Goal: Use online tool/utility: Utilize a website feature to perform a specific function

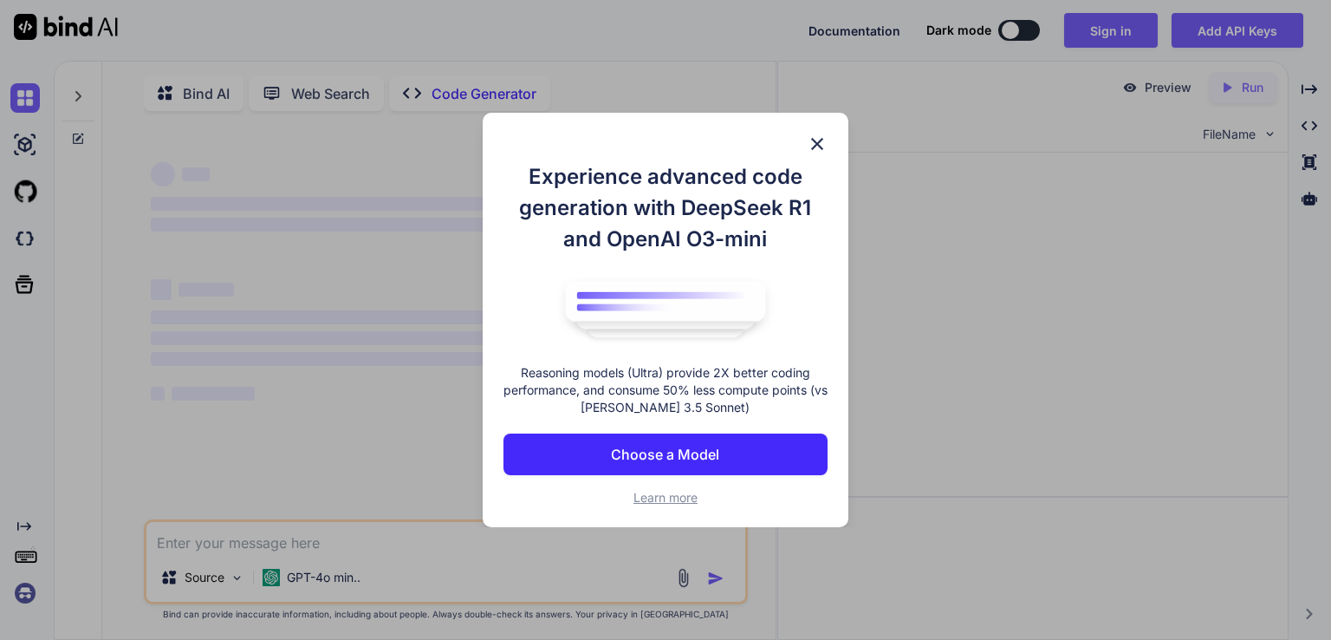
click at [816, 135] on img at bounding box center [817, 143] width 21 height 21
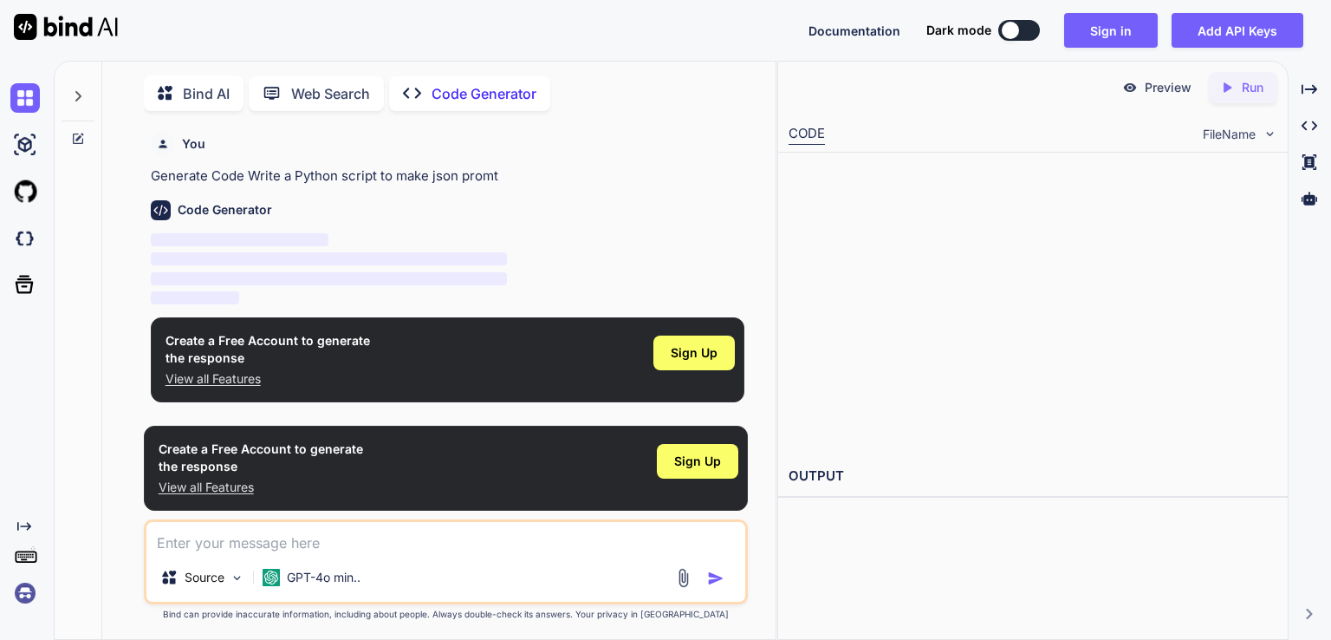
scroll to position [6, 0]
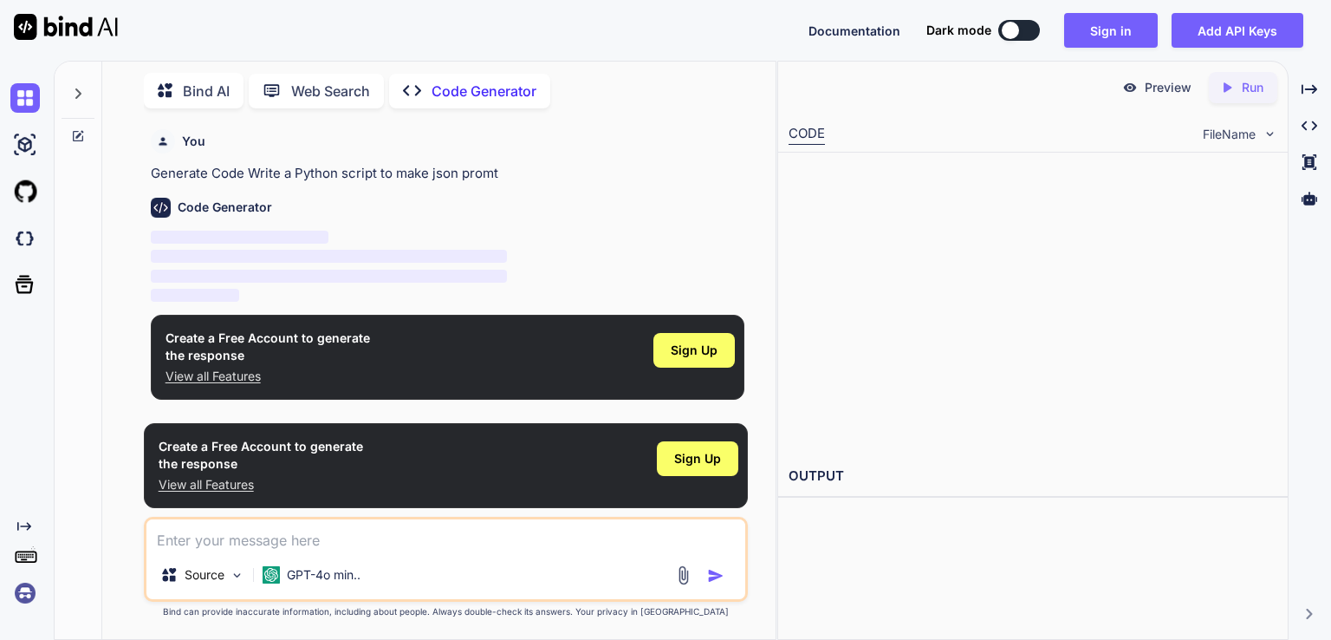
click at [416, 210] on div "Code Generator" at bounding box center [448, 208] width 594 height 20
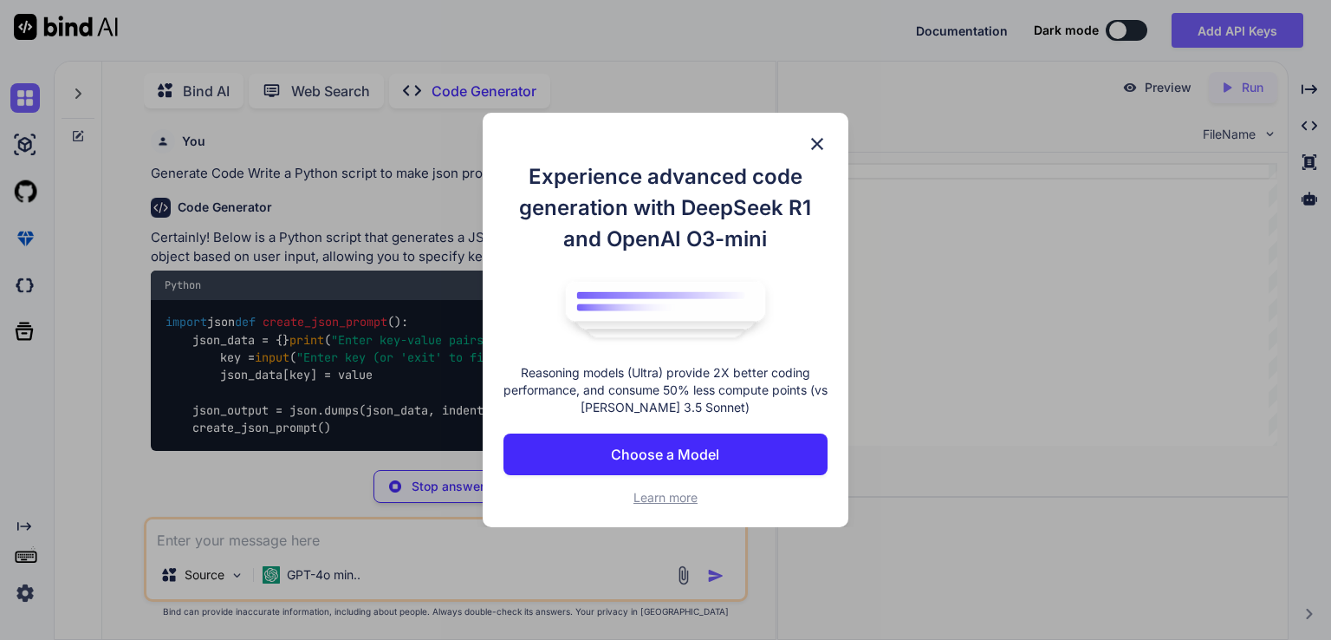
type textarea "x"
type textarea "create_json_prompt()"
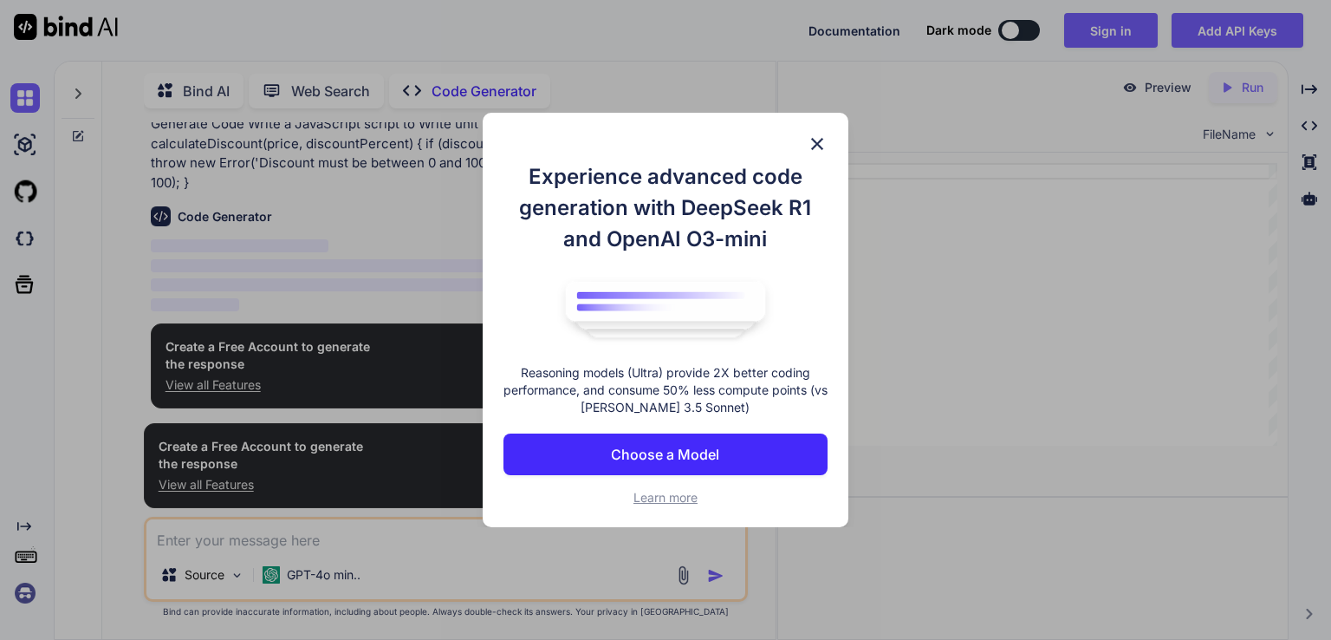
scroll to position [50, 0]
type textarea "x"
click at [826, 137] on img at bounding box center [817, 143] width 21 height 21
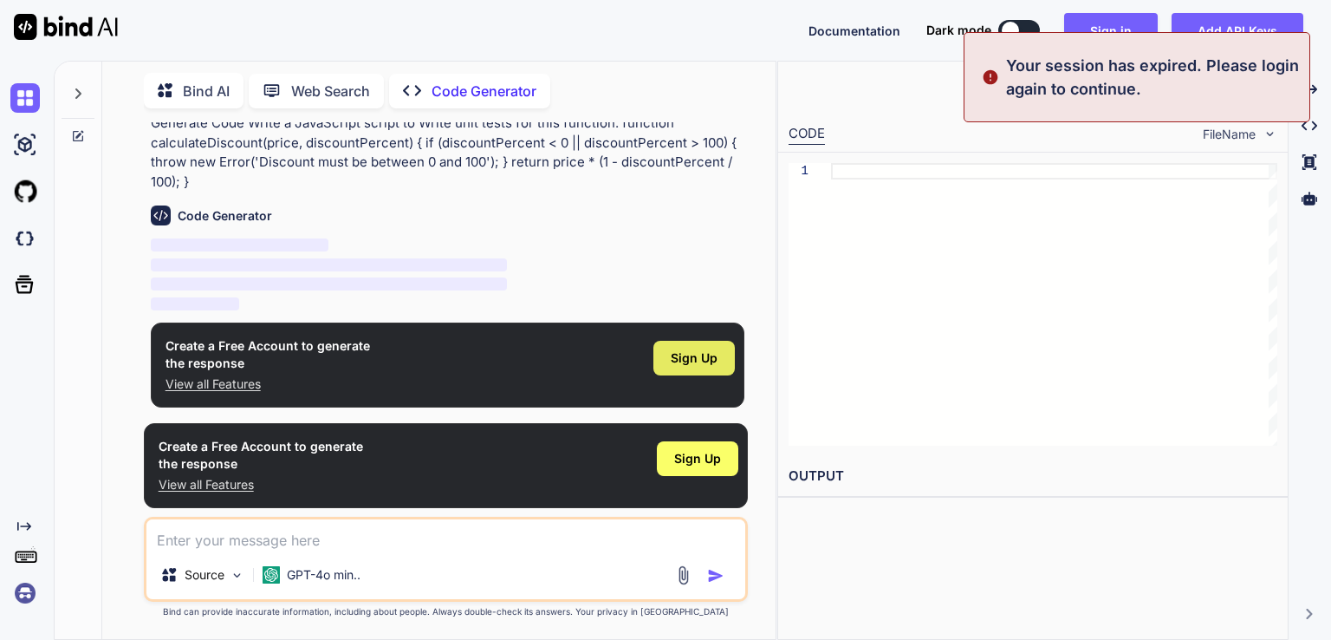
click at [679, 351] on span "Sign Up" at bounding box center [694, 357] width 47 height 17
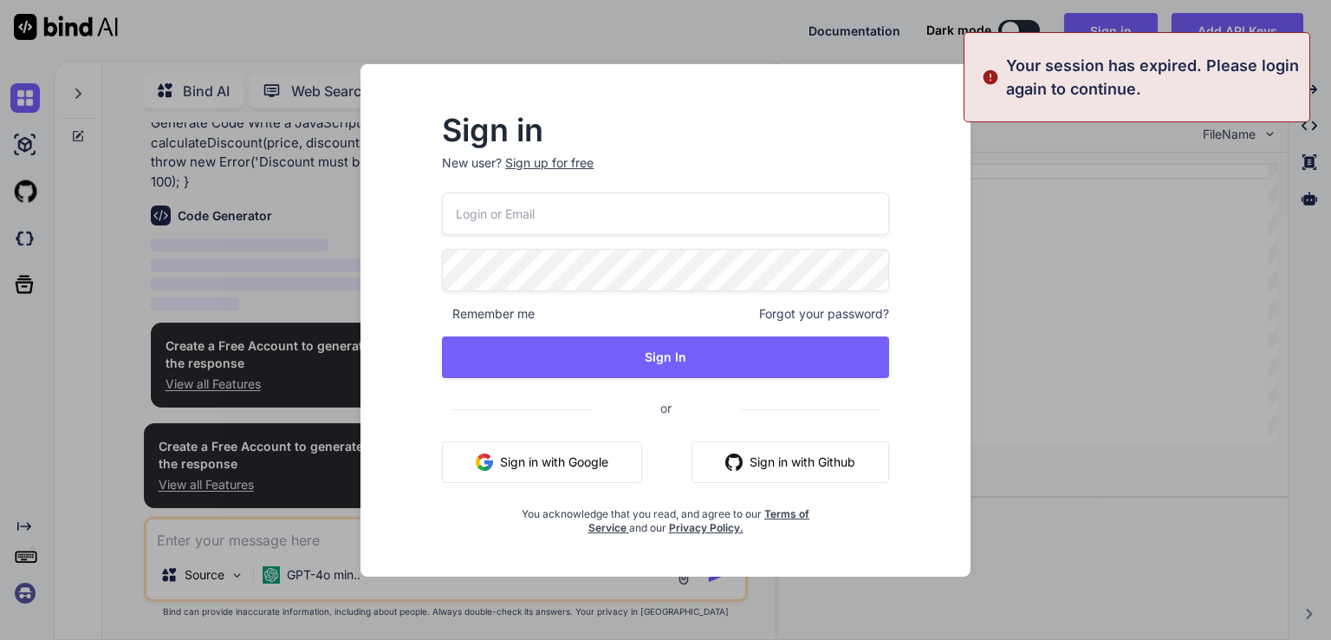
click at [988, 365] on div "Sign in New user? Sign up for free Remember me Forgot your password? Sign In or…" at bounding box center [666, 320] width 666 height 512
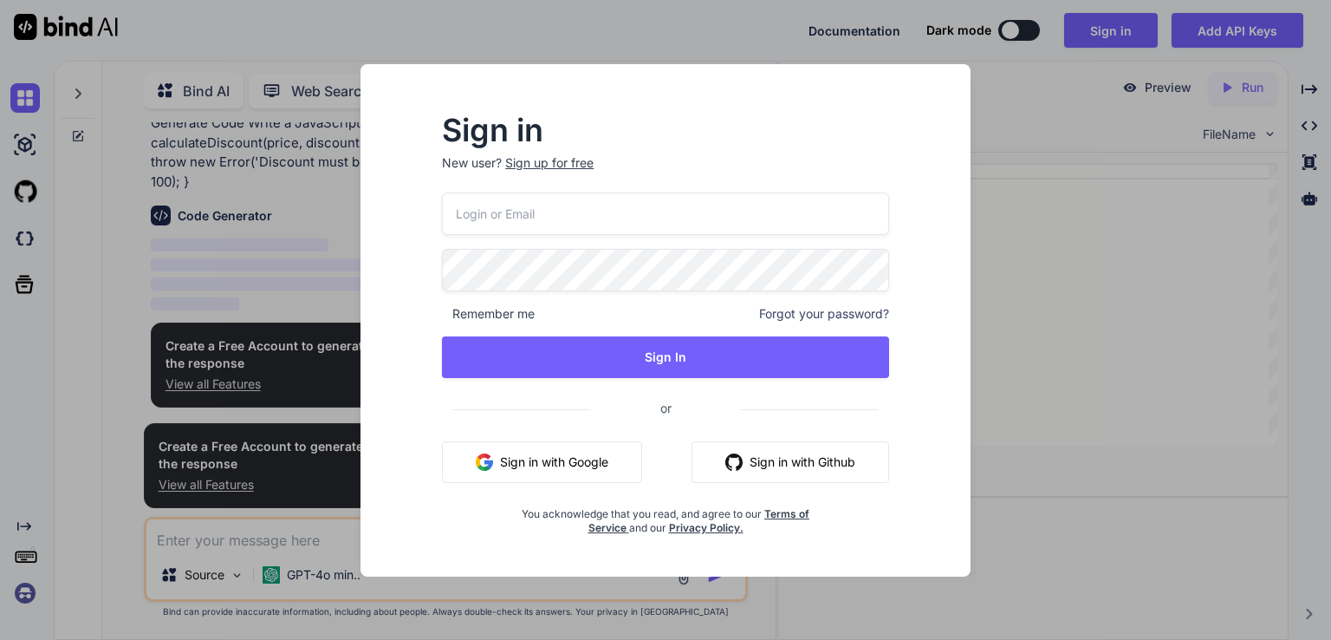
click at [497, 475] on button "Sign in with Google" at bounding box center [542, 462] width 200 height 42
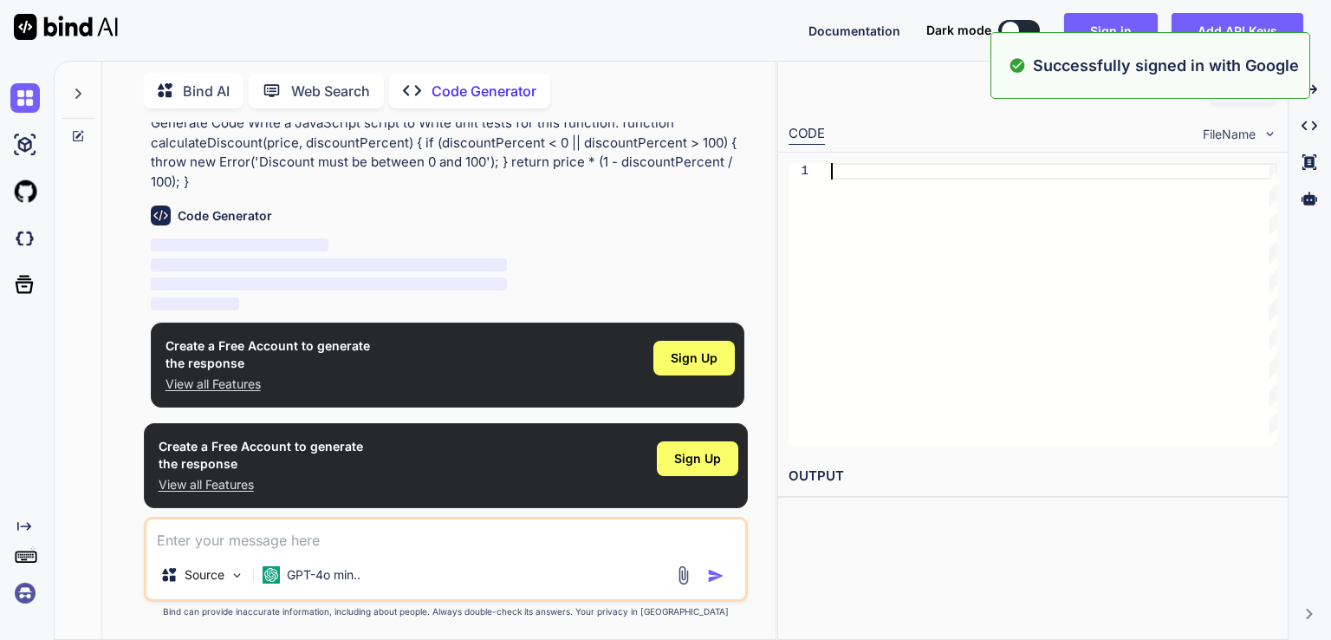
click at [1035, 367] on div at bounding box center [1054, 304] width 446 height 283
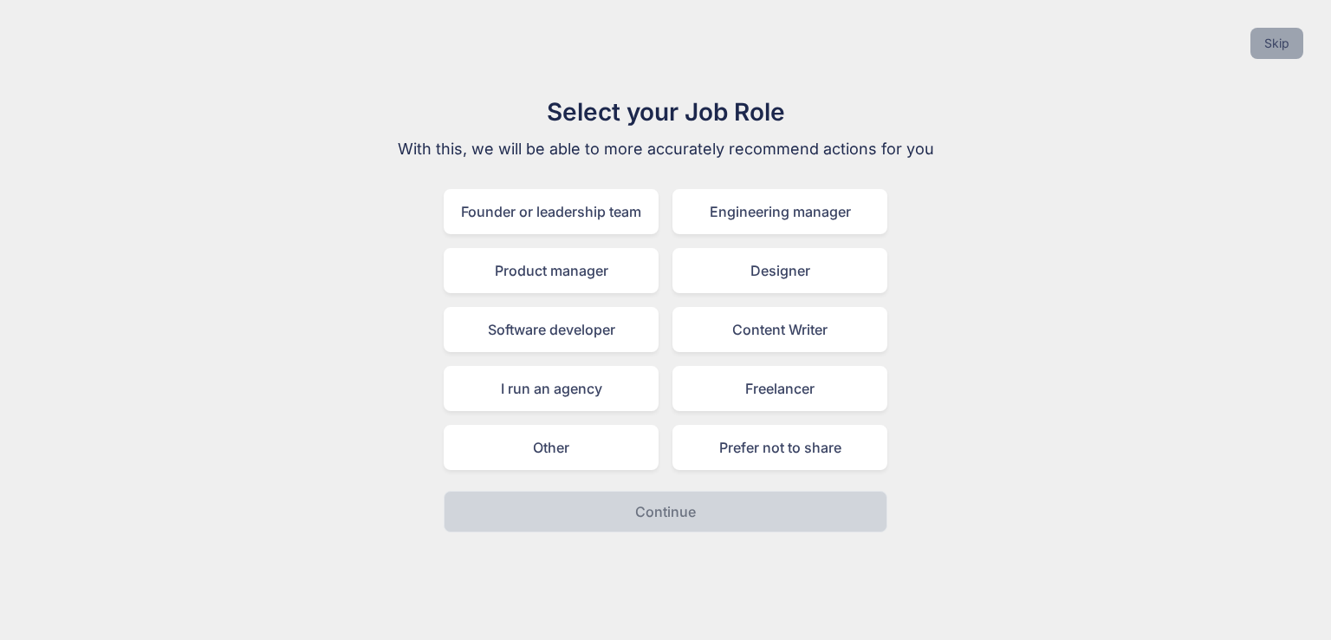
click at [1269, 43] on button "Skip" at bounding box center [1276, 43] width 53 height 31
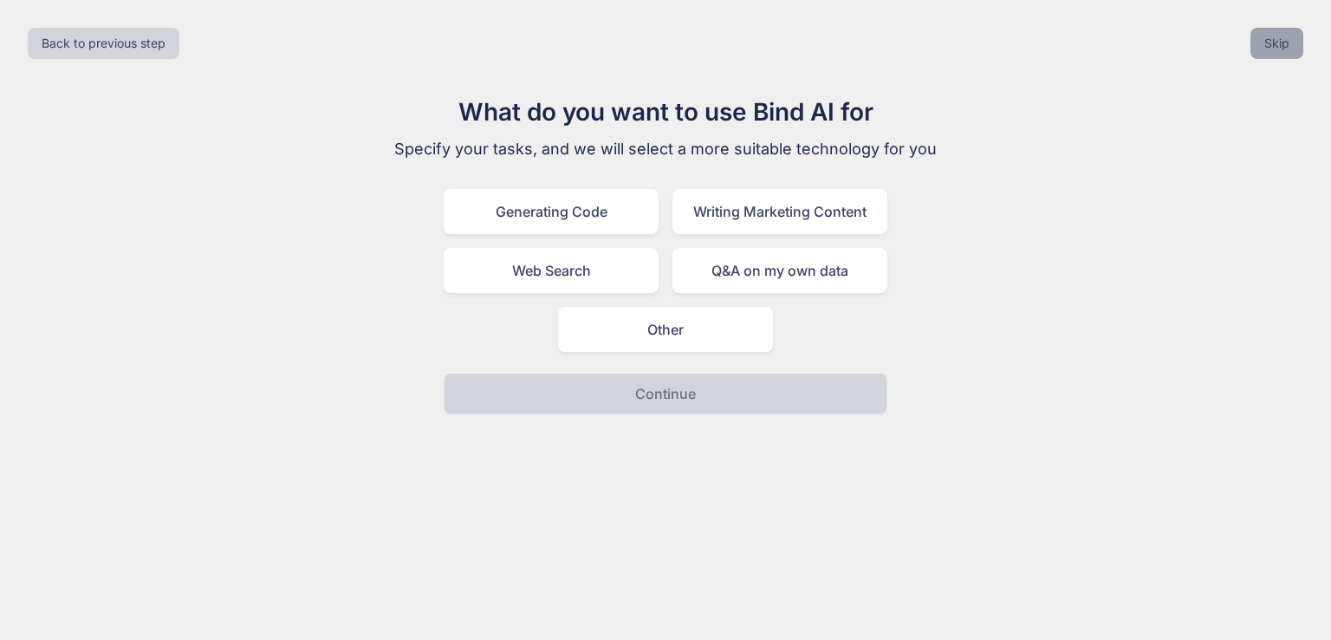
click at [1269, 43] on button "Skip" at bounding box center [1276, 43] width 53 height 31
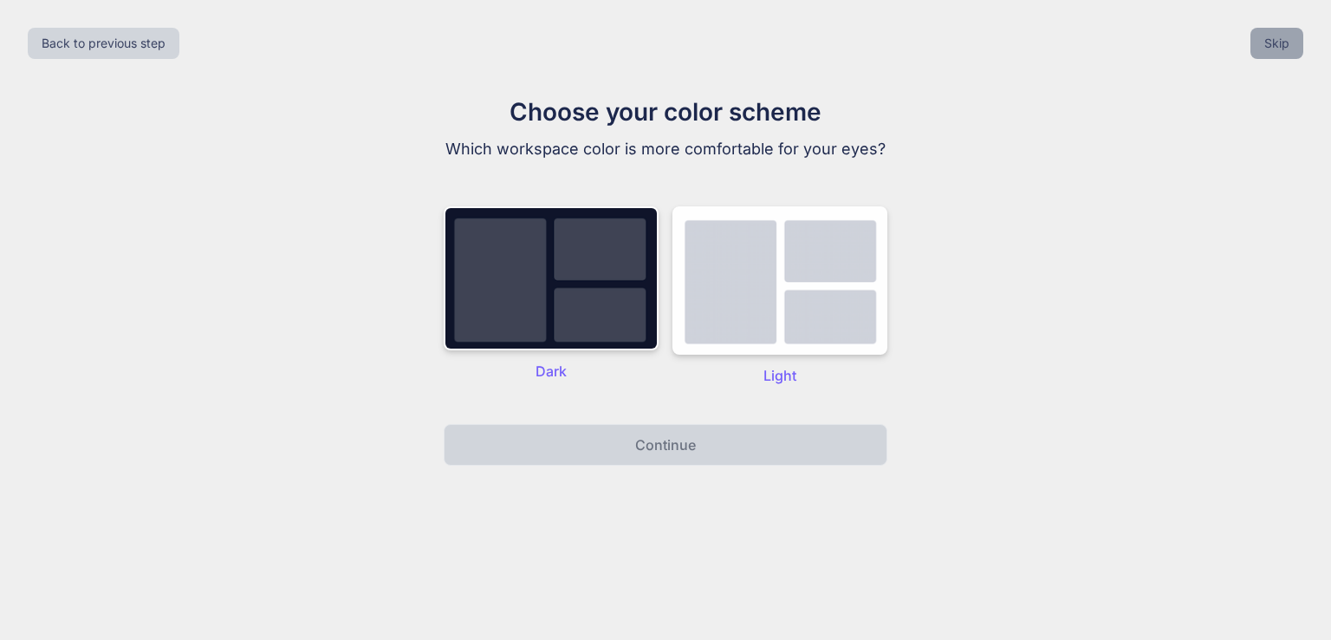
click at [1269, 43] on button "Skip" at bounding box center [1276, 43] width 53 height 31
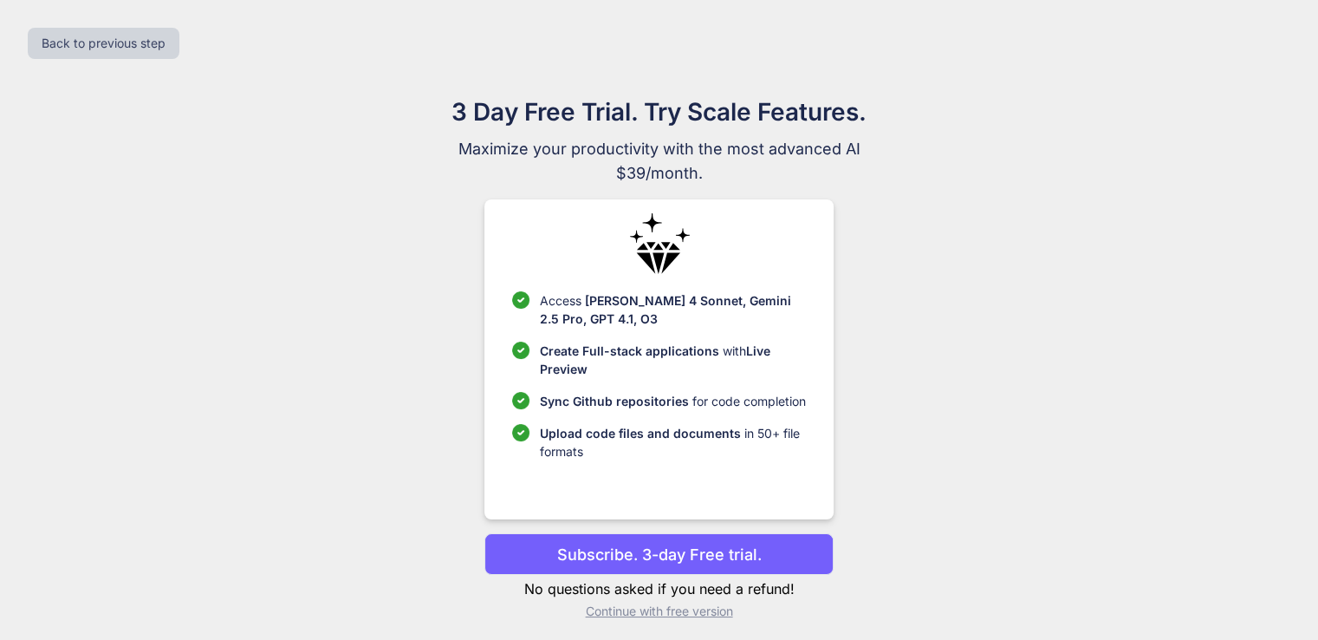
click at [1269, 43] on div "Back to previous step" at bounding box center [659, 43] width 1290 height 59
click at [683, 558] on p "Subscribe. 3-day Free trial." at bounding box center [659, 553] width 205 height 23
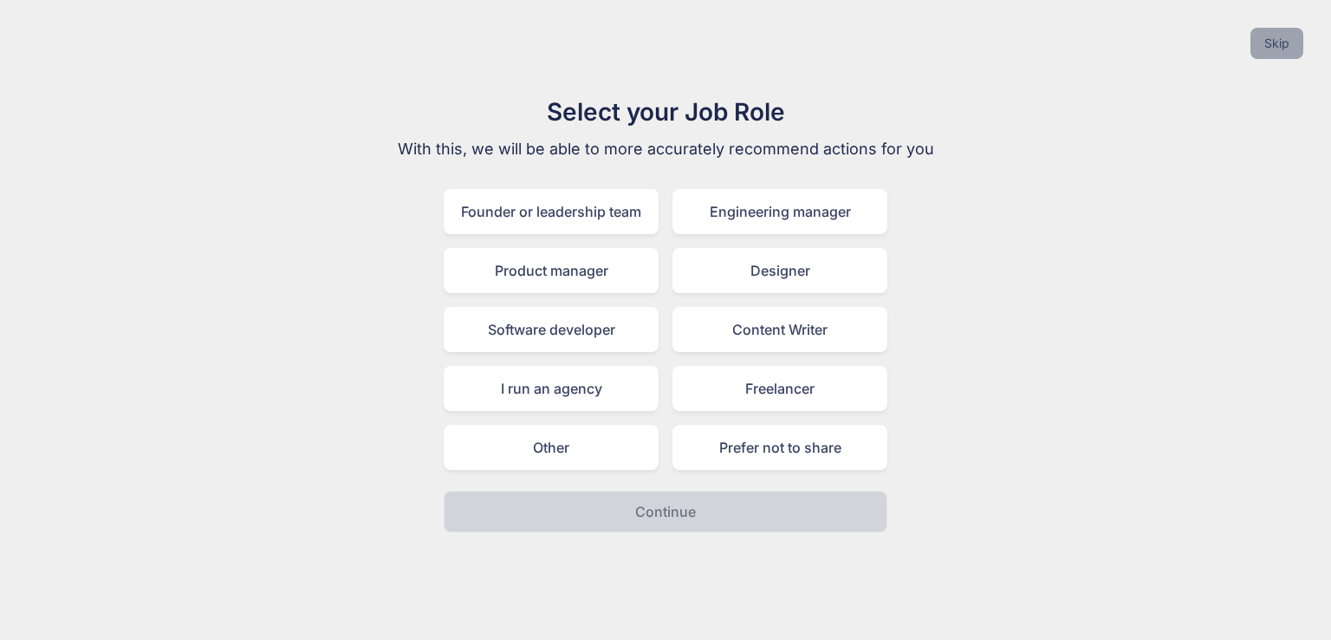
click at [1276, 39] on button "Skip" at bounding box center [1276, 43] width 53 height 31
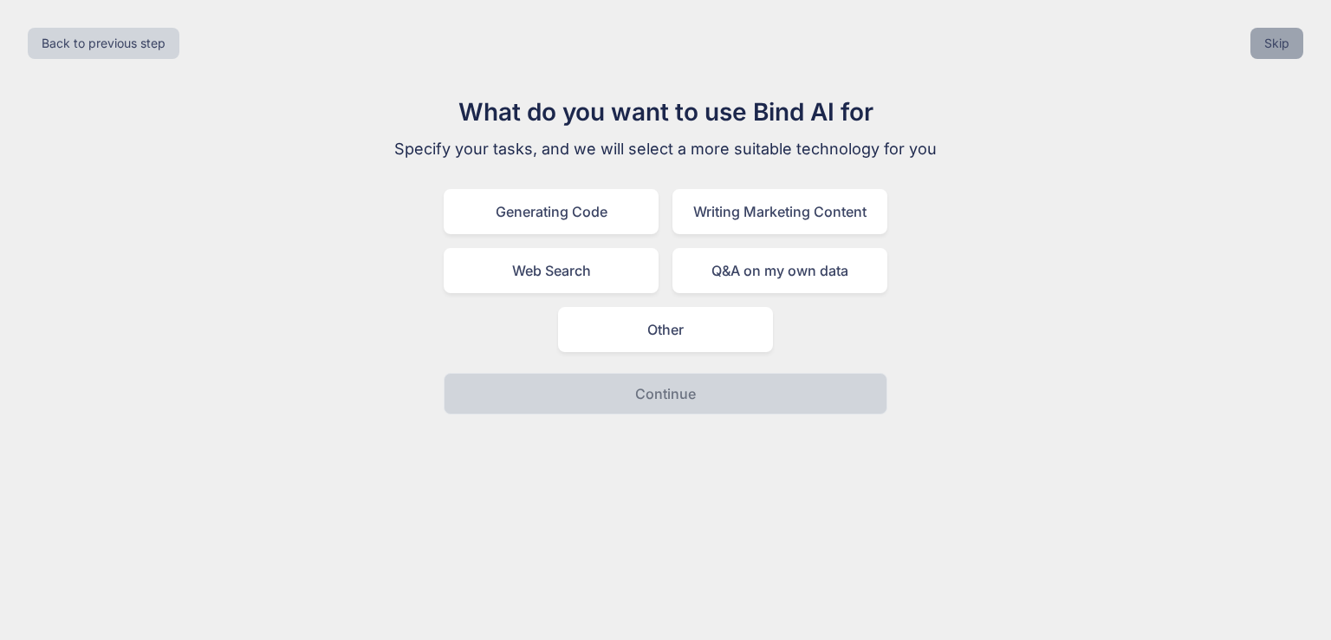
click at [1276, 39] on button "Skip" at bounding box center [1276, 43] width 53 height 31
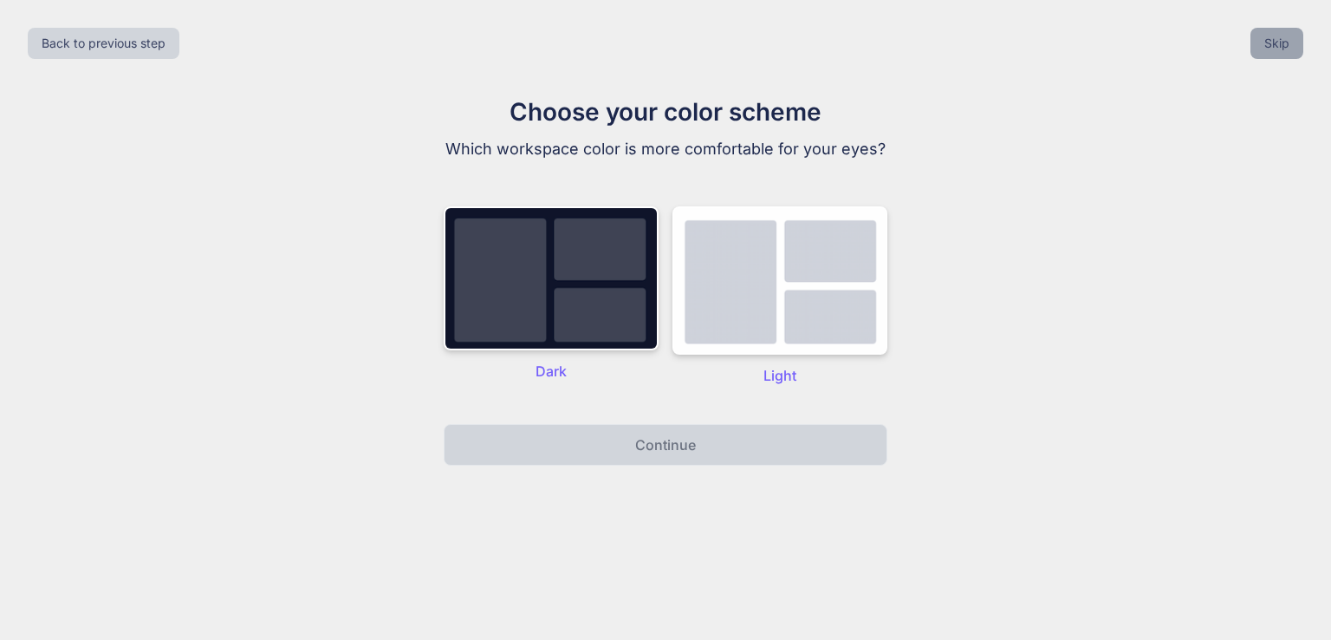
click at [1276, 39] on button "Skip" at bounding box center [1276, 43] width 53 height 31
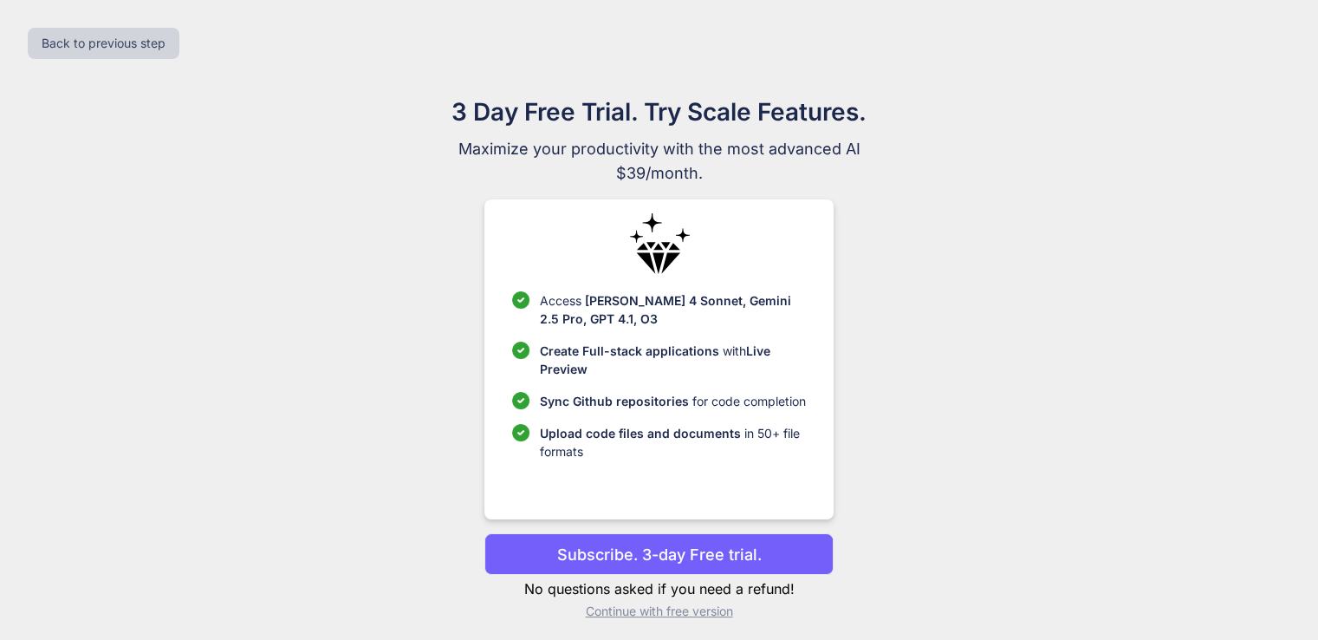
click at [1276, 39] on div "Back to previous step" at bounding box center [659, 43] width 1290 height 59
click at [660, 607] on p "Continue with free version" at bounding box center [658, 610] width 349 height 17
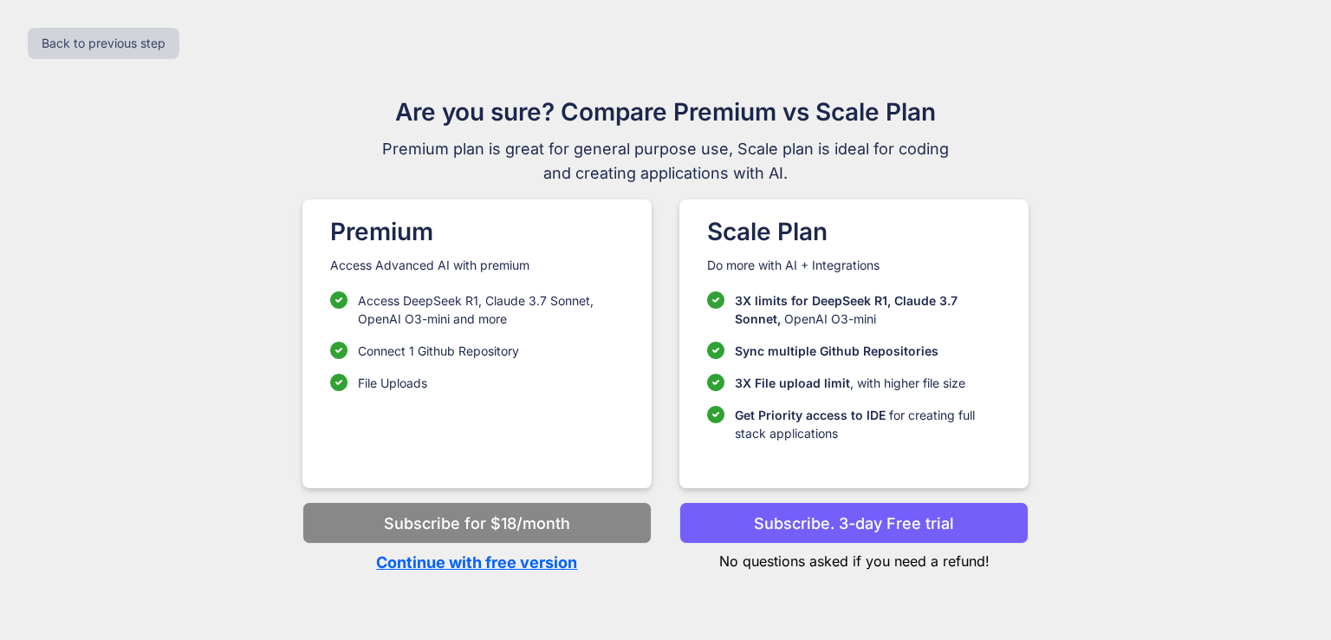
click at [482, 561] on p "Continue with free version" at bounding box center [476, 561] width 349 height 23
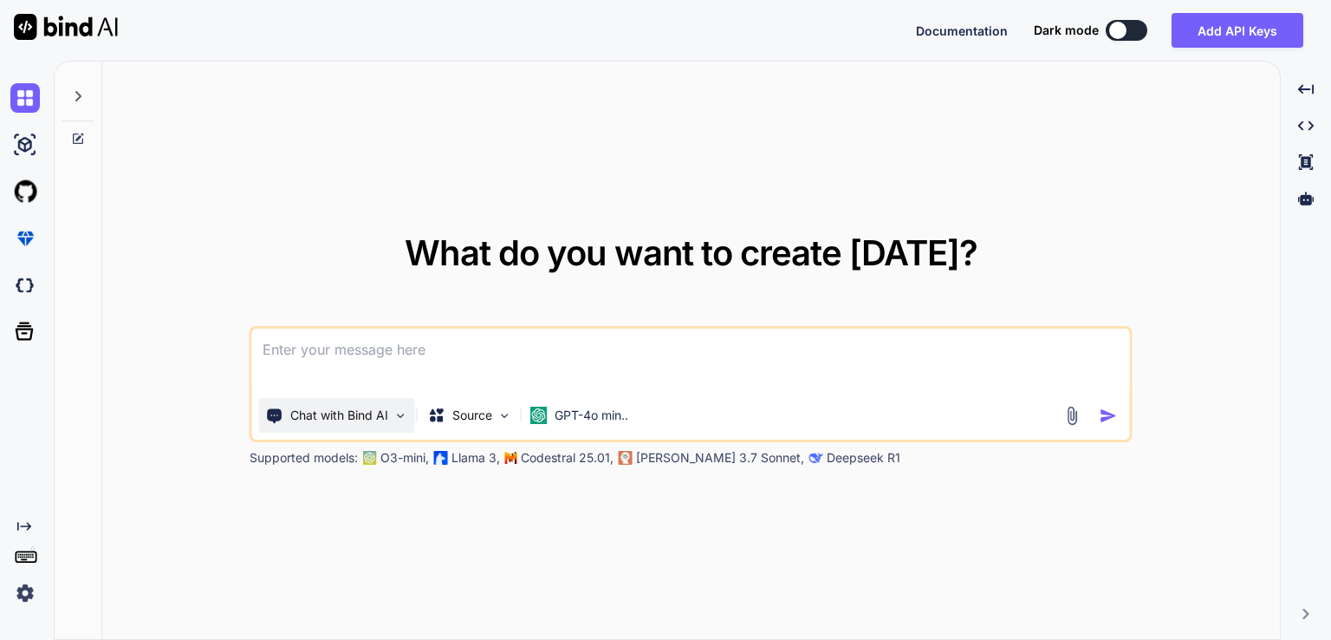
click at [402, 413] on img at bounding box center [400, 415] width 15 height 15
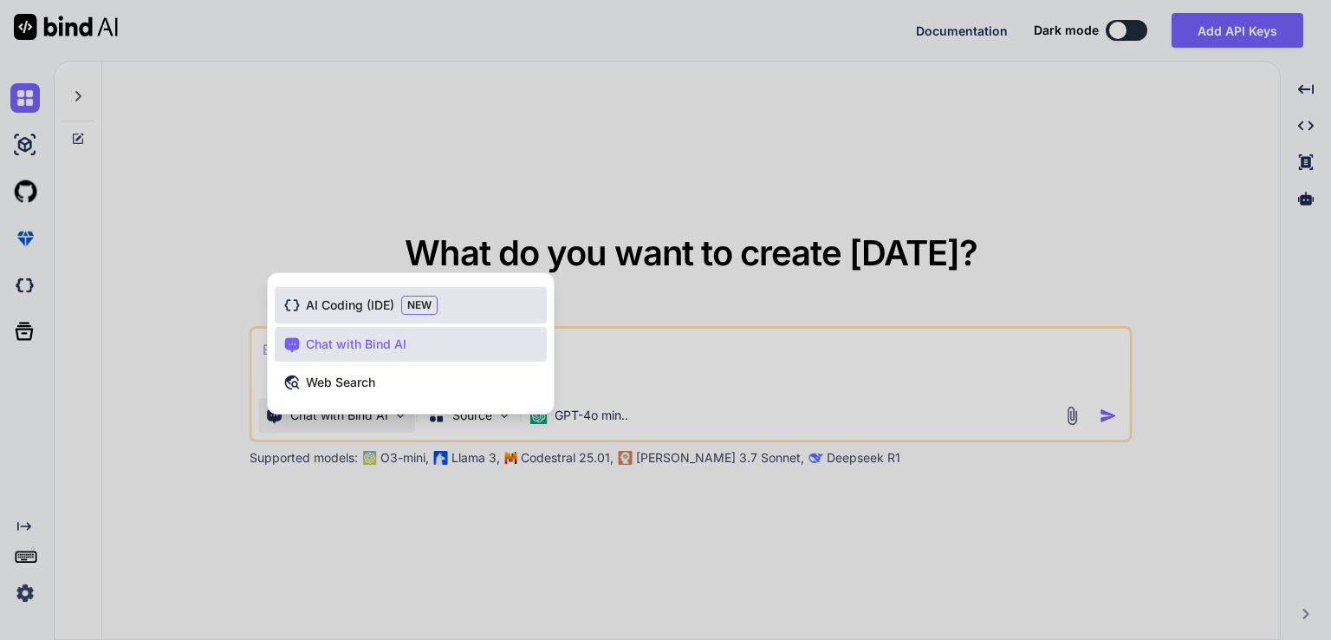
click at [371, 296] on div "AI Coding (IDE) NEW" at bounding box center [411, 305] width 272 height 36
type textarea "x"
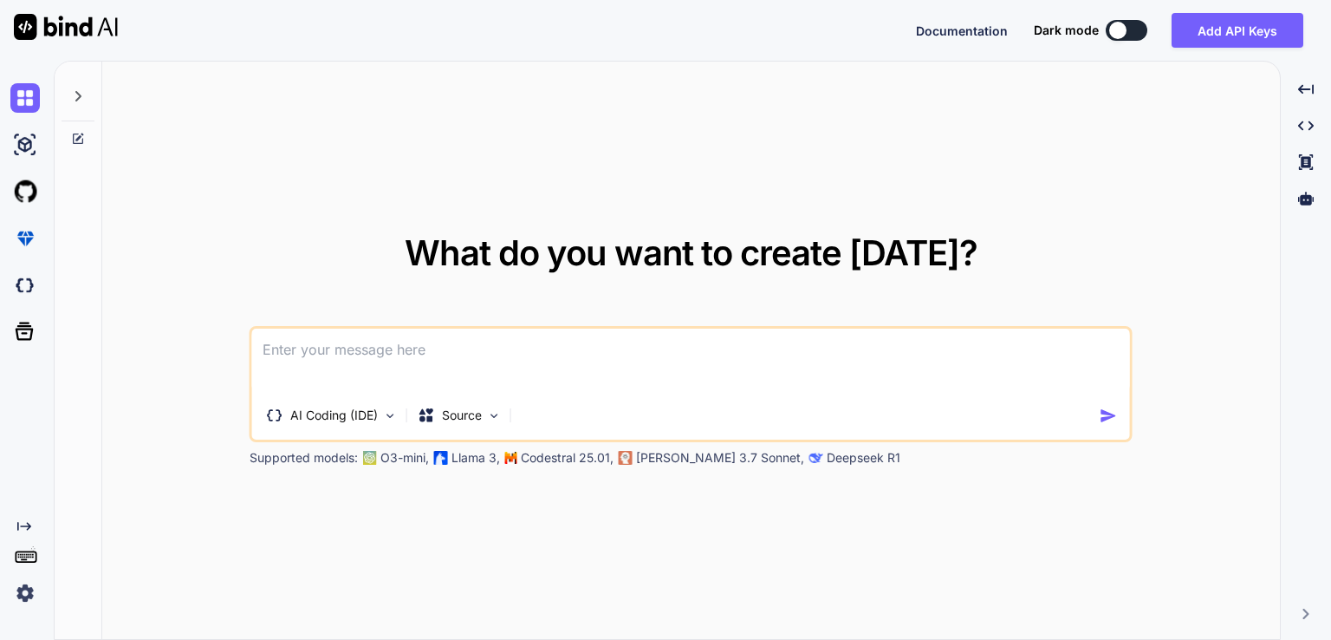
click at [360, 362] on textarea at bounding box center [691, 360] width 878 height 64
type textarea "j"
type textarea "x"
type textarea "js"
type textarea "x"
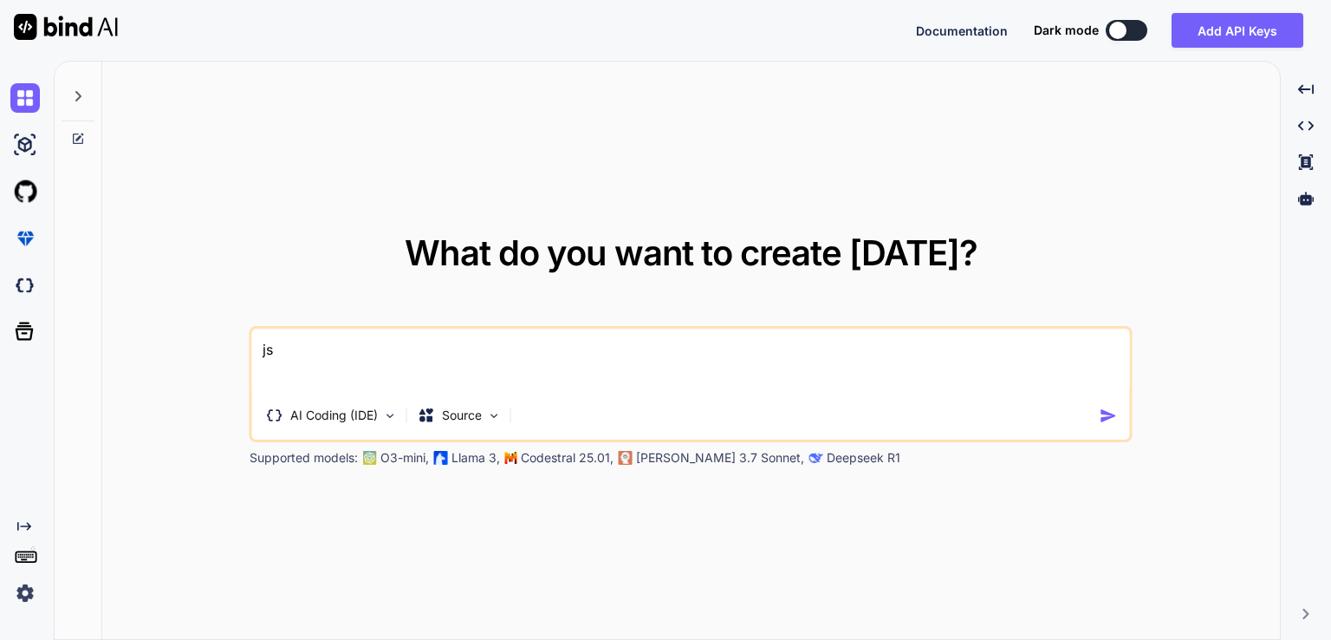
type textarea "jso"
type textarea "x"
type textarea "jsob"
type textarea "x"
type textarea "jso"
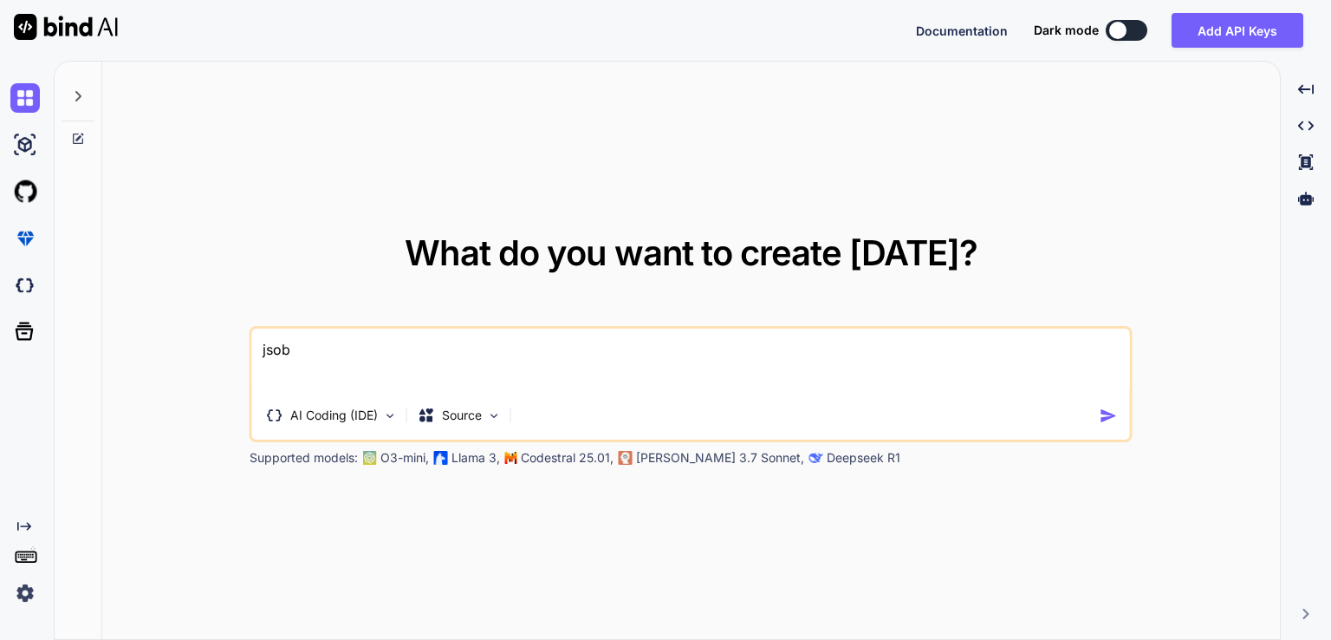
type textarea "x"
type textarea "json"
type textarea "x"
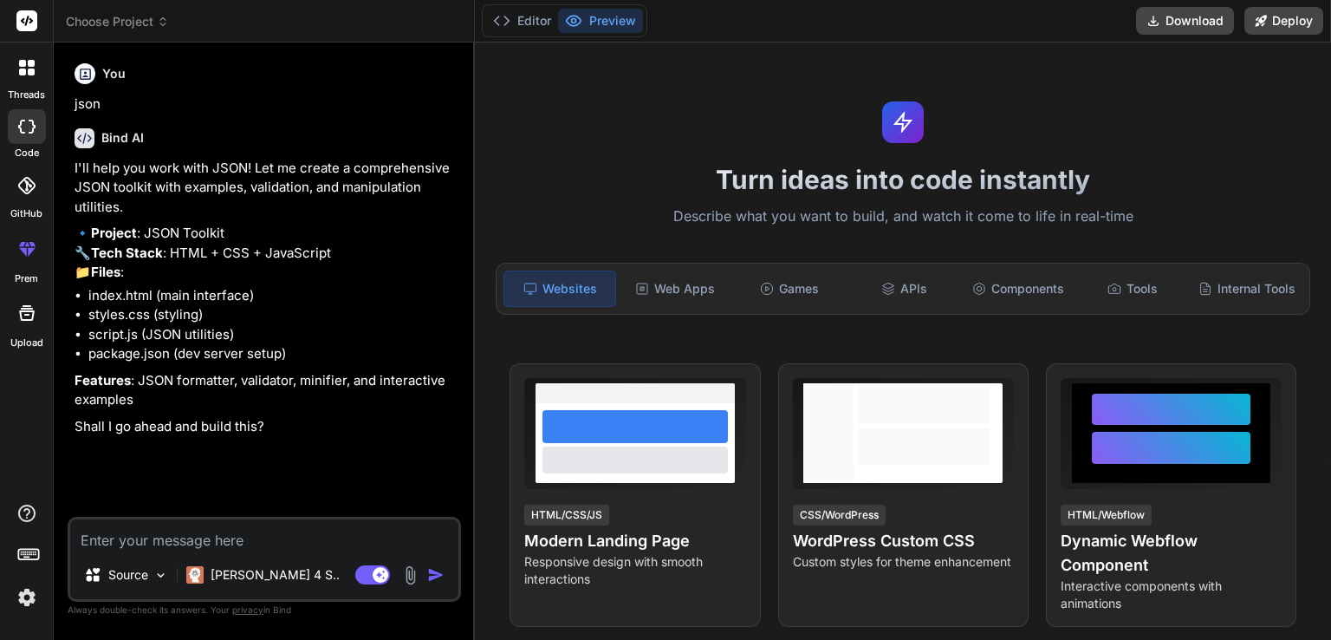
type textarea "x"
click at [505, 24] on polyline at bounding box center [507, 20] width 4 height 9
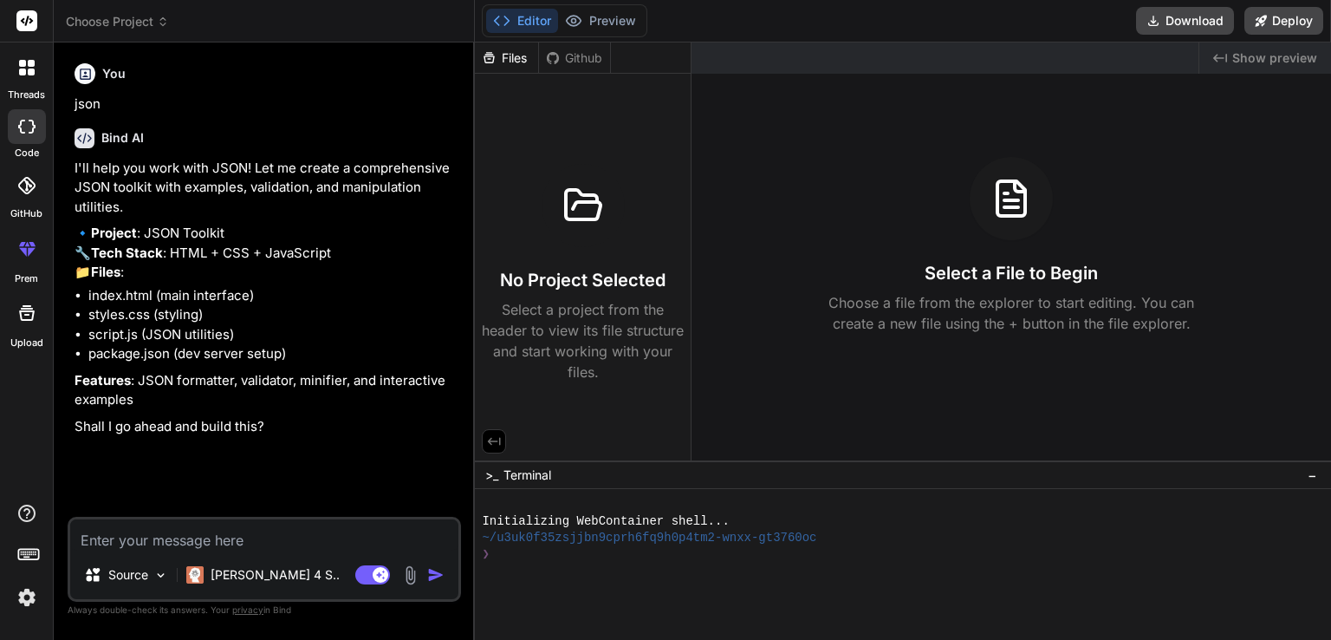
click at [505, 24] on polyline at bounding box center [507, 20] width 4 height 9
click at [592, 30] on button "Preview" at bounding box center [600, 21] width 85 height 24
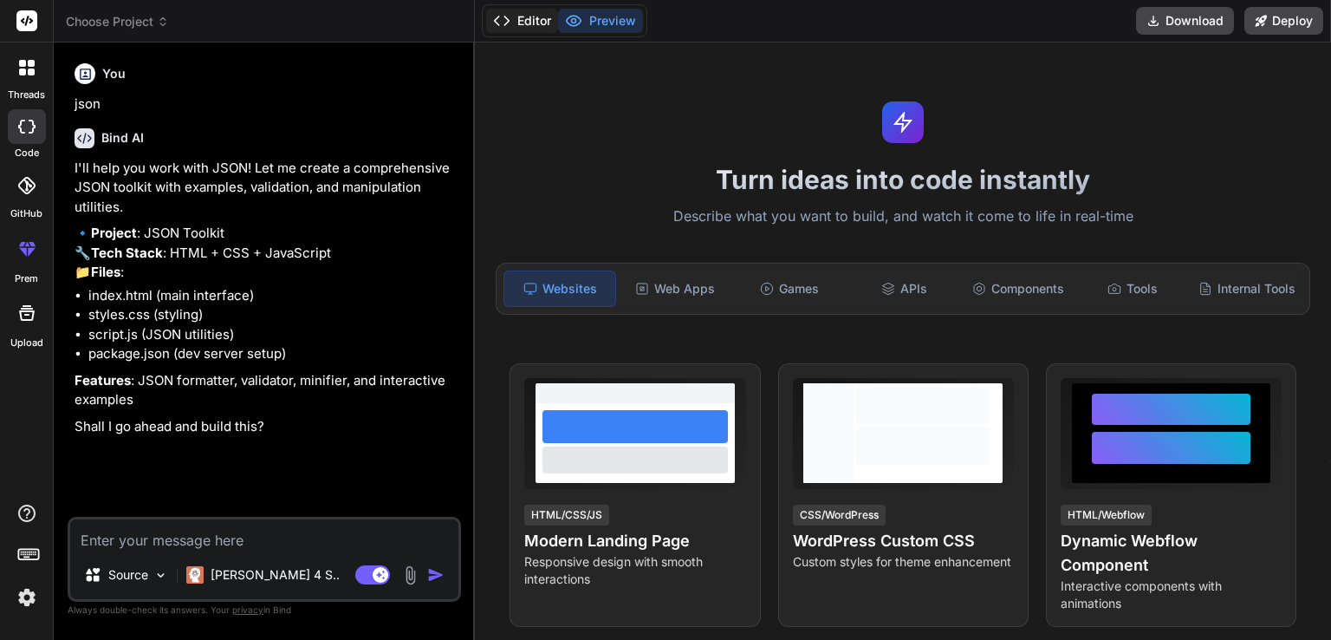
click at [513, 15] on button "Editor" at bounding box center [522, 21] width 72 height 24
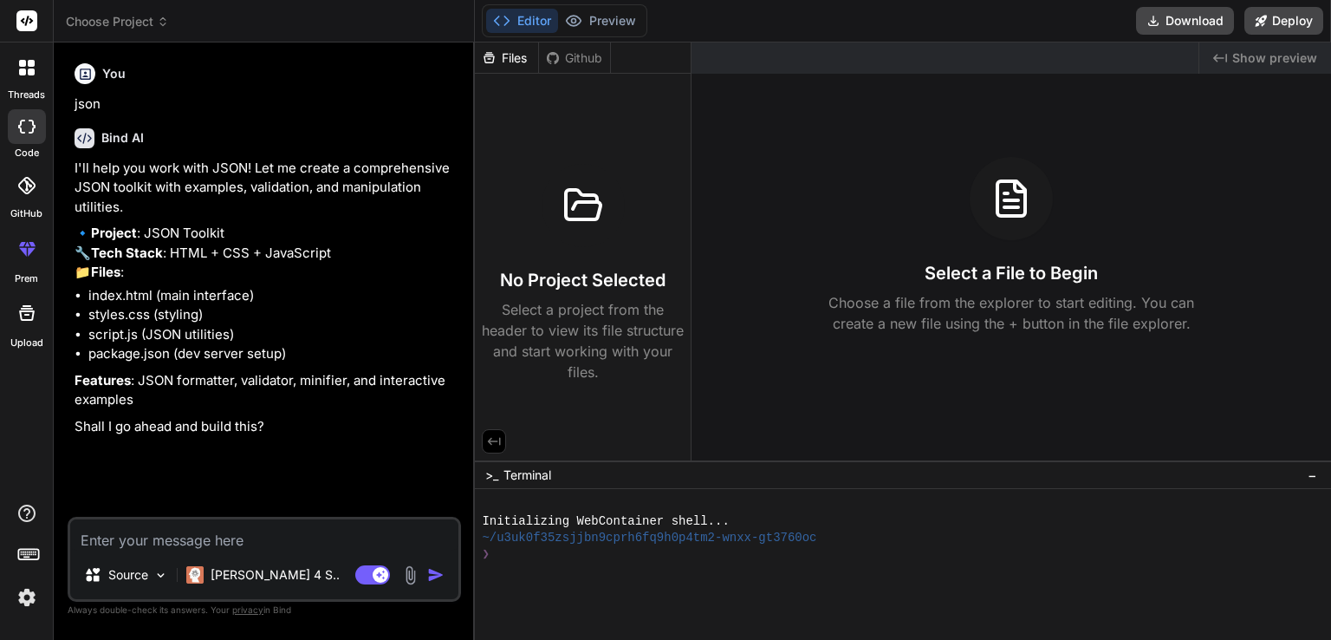
click at [492, 439] on icon at bounding box center [494, 441] width 16 height 16
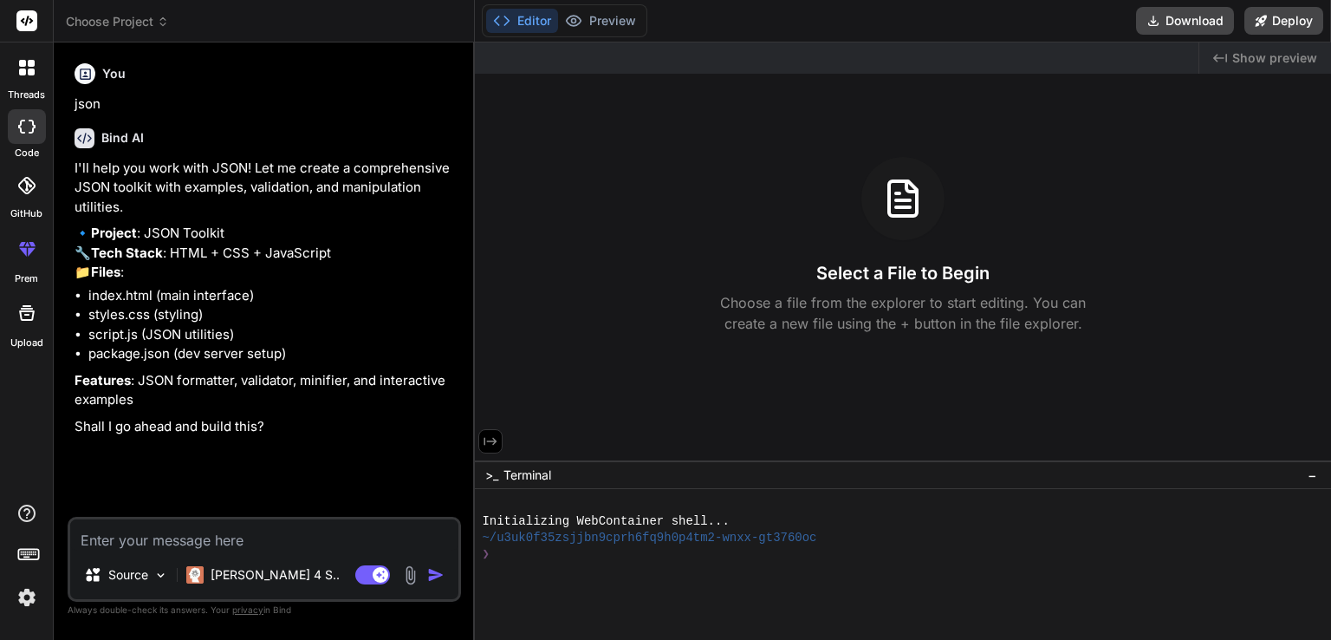
click at [490, 479] on span ">_" at bounding box center [491, 474] width 13 height 17
click at [439, 579] on img "button" at bounding box center [435, 574] width 17 height 17
click at [439, 569] on img "button" at bounding box center [435, 574] width 17 height 17
